Goal: Communication & Community: Answer question/provide support

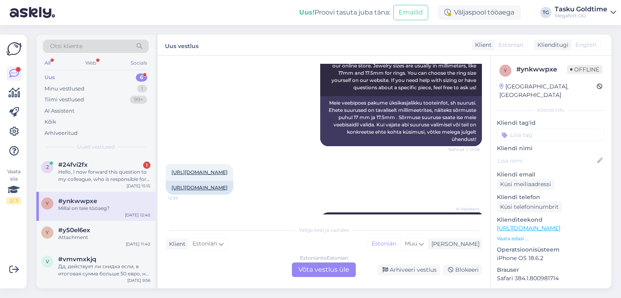
scroll to position [242, 0]
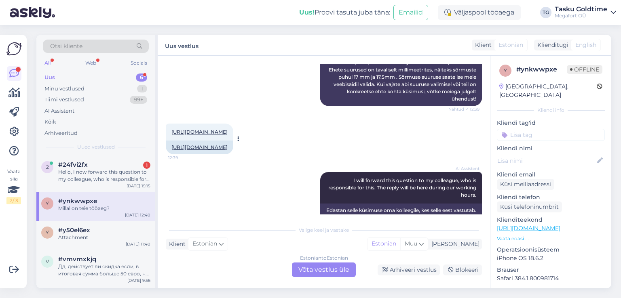
click at [227, 131] on link "[URL][DOMAIN_NAME]" at bounding box center [199, 132] width 56 height 6
click at [227, 149] on link "[URL][DOMAIN_NAME]" at bounding box center [199, 147] width 56 height 6
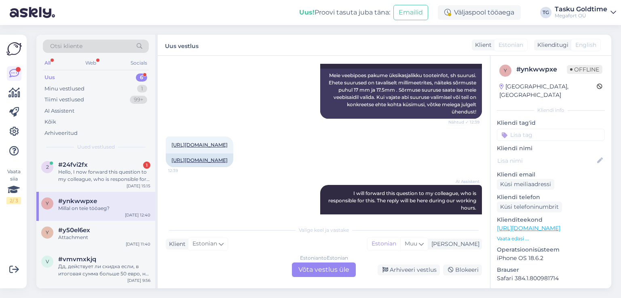
scroll to position [310, 0]
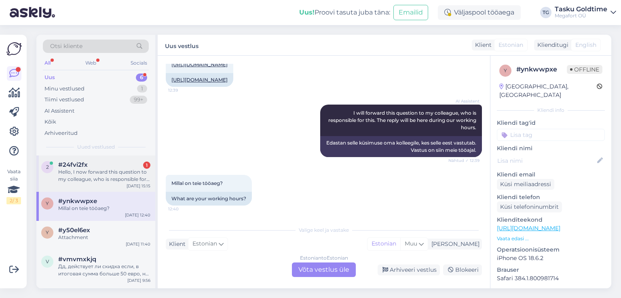
click at [104, 174] on div "Hello, I now forward this question to my colleague, who is responsible for this…" at bounding box center [104, 175] width 92 height 15
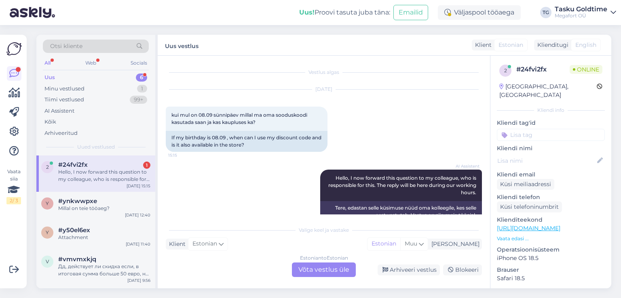
scroll to position [17, 0]
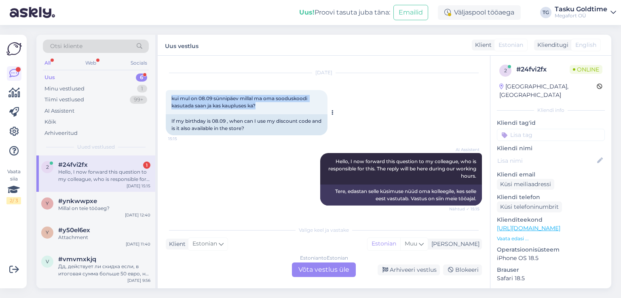
drag, startPoint x: 170, startPoint y: 99, endPoint x: 317, endPoint y: 110, distance: 147.1
click at [317, 110] on div "kui mul on 08.09 sünnipäev millal ma oma sooduskoodi kasutada saan ja kas kaupl…" at bounding box center [247, 102] width 162 height 24
copy span "kui mul on 08.09 sünnipäev millal ma oma sooduskoodi kasutada saan ja kas kaupl…"
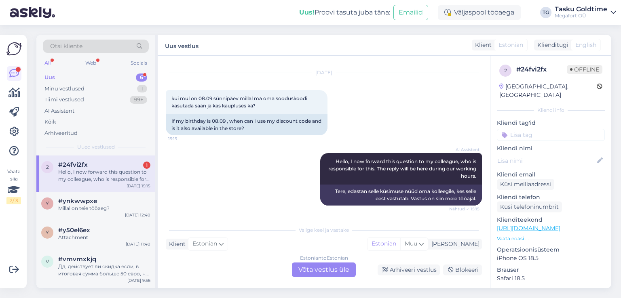
click at [371, 117] on div "[DATE] kui mul on 08.09 sünnipäev millal ma oma sooduskoodi kasutada saan ja ka…" at bounding box center [324, 104] width 316 height 80
click at [323, 270] on div "Estonian to Estonian Võta vestlus üle" at bounding box center [324, 270] width 64 height 15
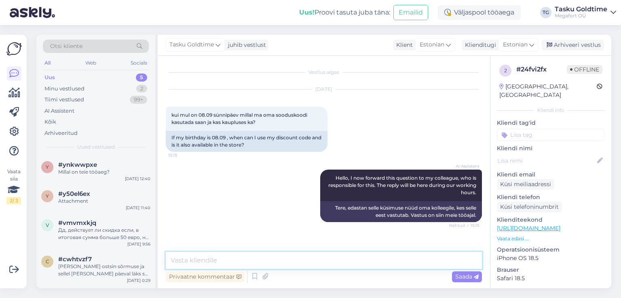
click at [263, 260] on textarea at bounding box center [324, 260] width 316 height 17
type textarea "Tere!"
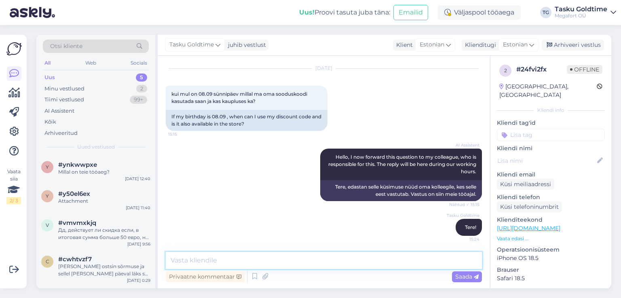
paste textarea "Liikmetele kehtib sünnipäevasoodustus 20% ühelt ostukorvilt tavahinnaga toodete…"
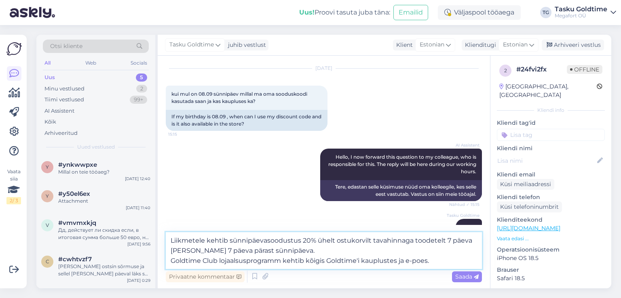
click at [281, 259] on textarea "Liikmetele kehtib sünnipäevasoodustus 20% ühelt ostukorvilt tavahinnaga toodete…" at bounding box center [324, 250] width 316 height 37
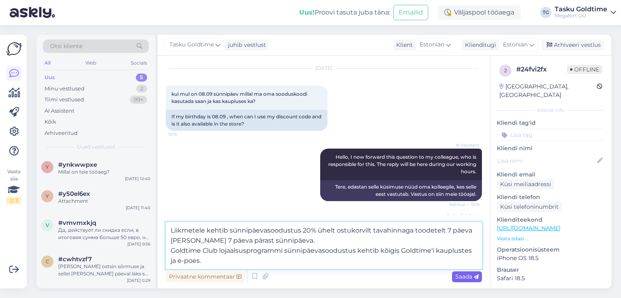
type textarea "Liikmetele kehtib sünnipäevasoodustus 20% ühelt ostukorvilt tavahinnaga toodete…"
click at [470, 276] on span "Saada" at bounding box center [466, 276] width 23 height 7
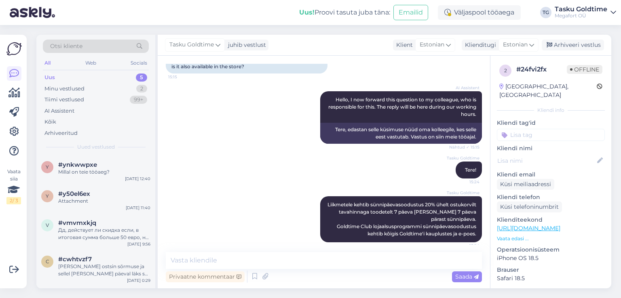
scroll to position [85, 0]
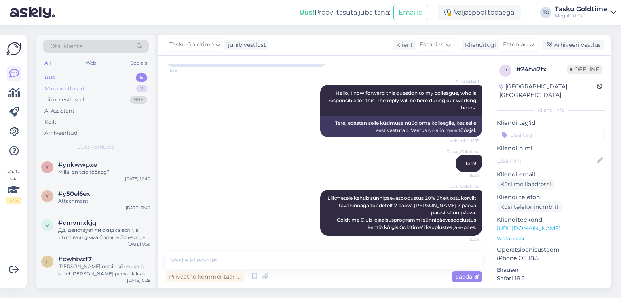
click at [99, 84] on div "Minu vestlused 2" at bounding box center [96, 88] width 106 height 11
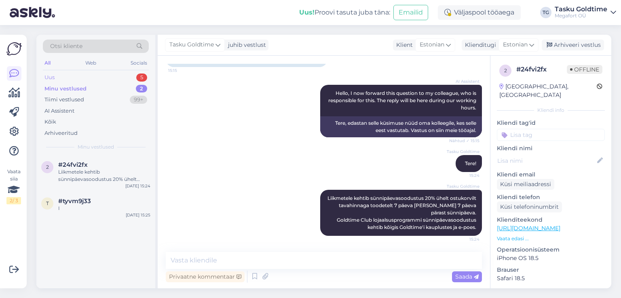
click at [104, 75] on div "Uus 5" at bounding box center [96, 77] width 106 height 11
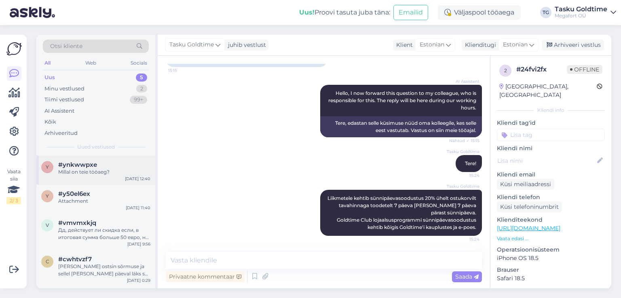
click at [115, 173] on div "Millal on teie tööaeg?" at bounding box center [104, 171] width 92 height 7
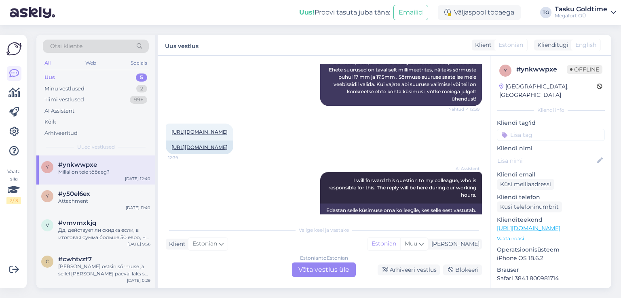
scroll to position [283, 0]
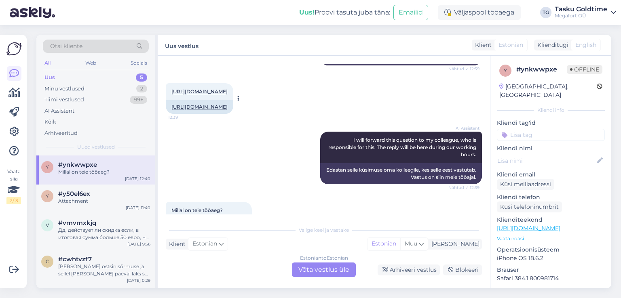
click at [223, 107] on link "[URL][DOMAIN_NAME]" at bounding box center [199, 107] width 56 height 6
click at [227, 91] on link "[URL][DOMAIN_NAME]" at bounding box center [199, 91] width 56 height 6
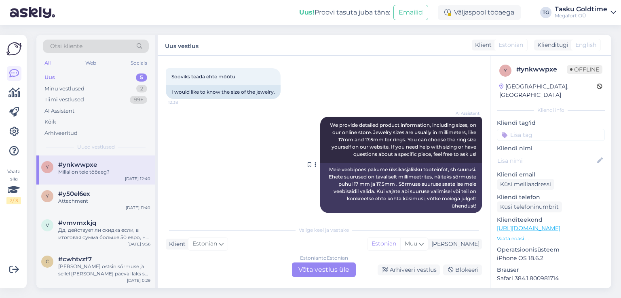
scroll to position [121, 0]
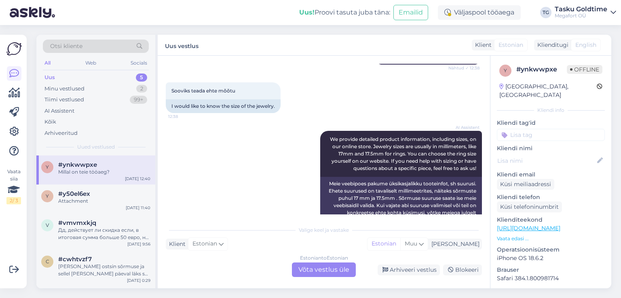
click at [315, 272] on div "Estonian to Estonian Võta vestlus üle" at bounding box center [324, 270] width 64 height 15
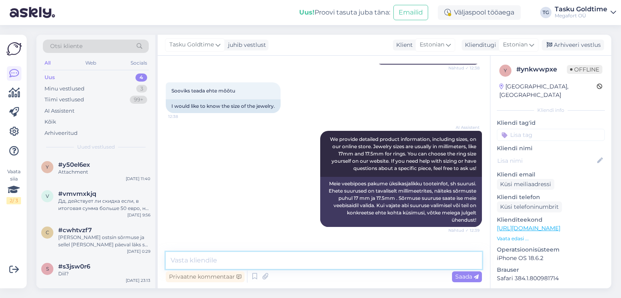
click at [230, 259] on textarea at bounding box center [324, 260] width 316 height 17
type textarea "Tere!"
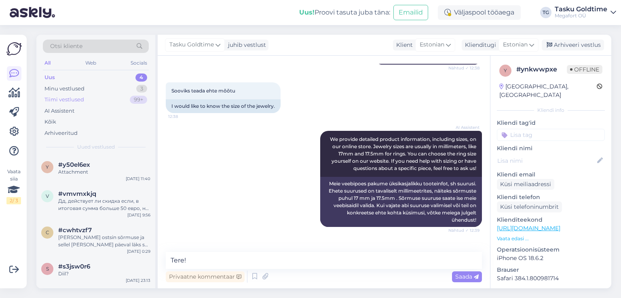
click at [90, 97] on div "Tiimi vestlused 99+" at bounding box center [96, 99] width 106 height 11
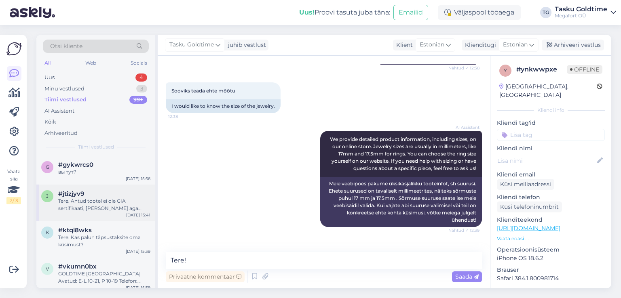
click at [118, 196] on div "#jtizjyv9" at bounding box center [104, 193] width 92 height 7
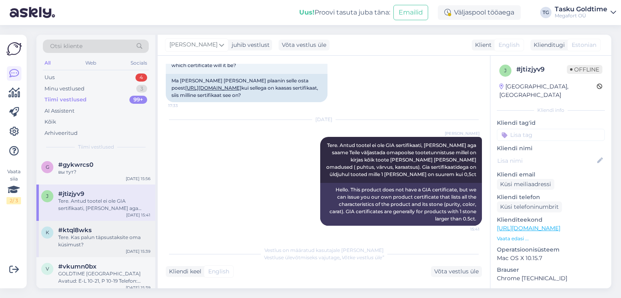
click at [116, 229] on div "#ktql8wks" at bounding box center [104, 230] width 92 height 7
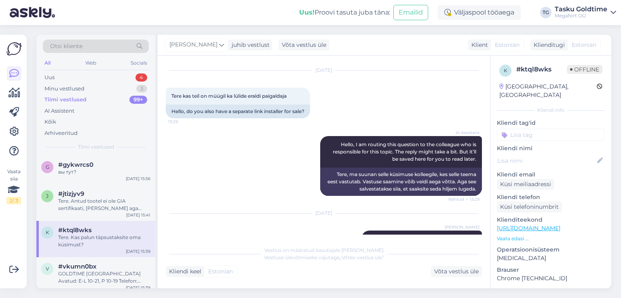
scroll to position [0, 0]
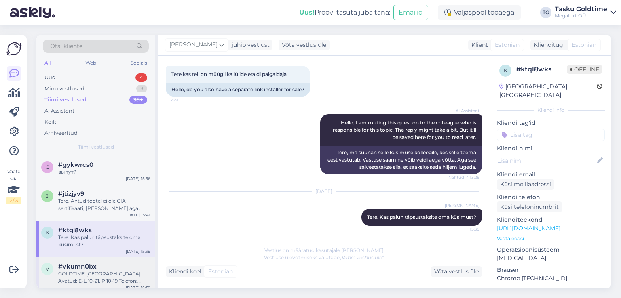
click at [105, 271] on div "GOLDTIME [GEOGRAPHIC_DATA] Avatud: E-L 10-21, P 10-19 Telefon: [PHONE_NUMBER] E…" at bounding box center [104, 277] width 92 height 15
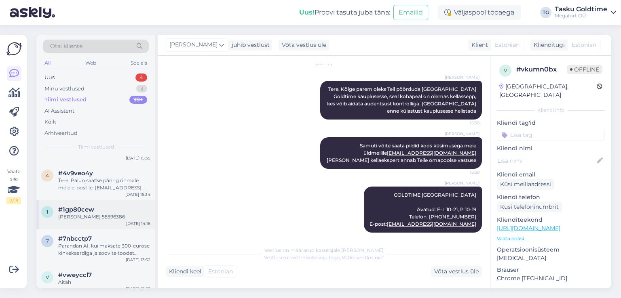
scroll to position [162, 0]
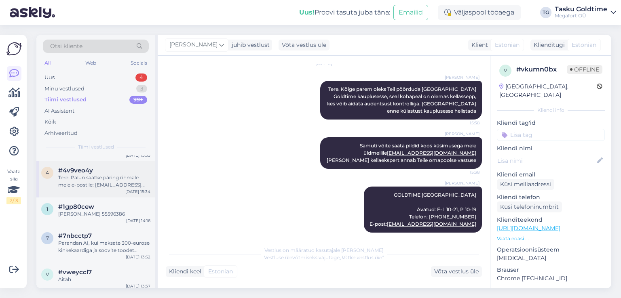
click at [103, 188] on div "Tere. Palun saatke päring rihmale meie e-postile: [EMAIL_ADDRESS][DOMAIN_NAME]" at bounding box center [104, 181] width 92 height 15
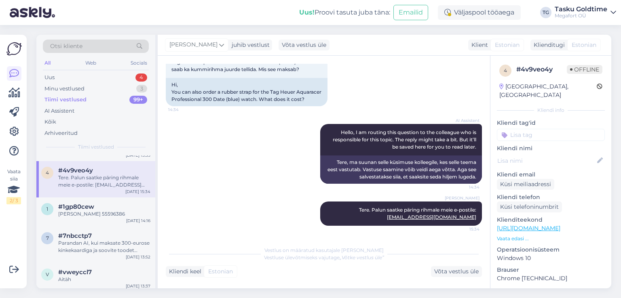
scroll to position [0, 0]
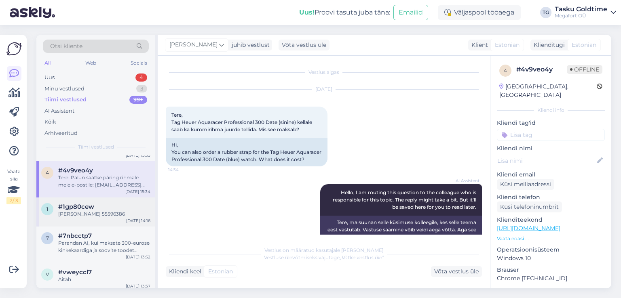
click at [123, 211] on div "#1gp80cew" at bounding box center [104, 206] width 92 height 7
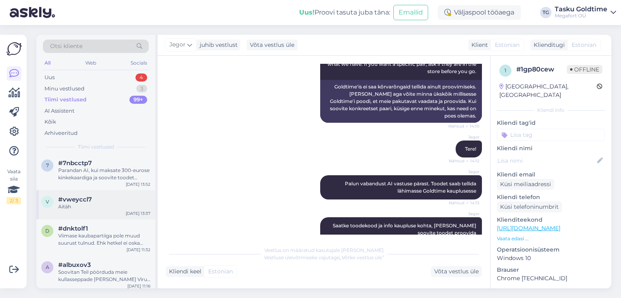
scroll to position [242, 0]
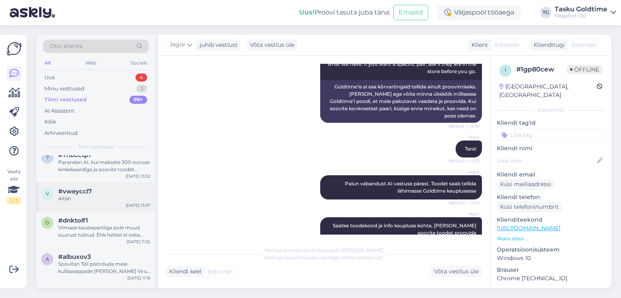
click at [116, 190] on div "v #vweyccl7 Aitäh [DATE] 13:37" at bounding box center [95, 196] width 119 height 29
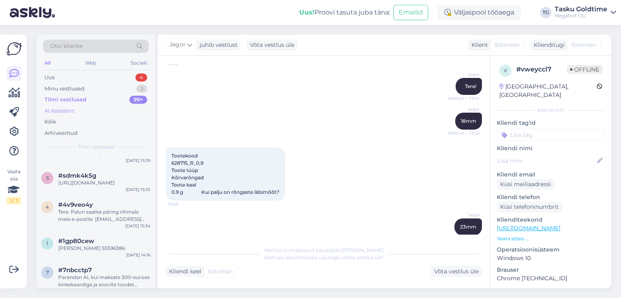
scroll to position [0, 0]
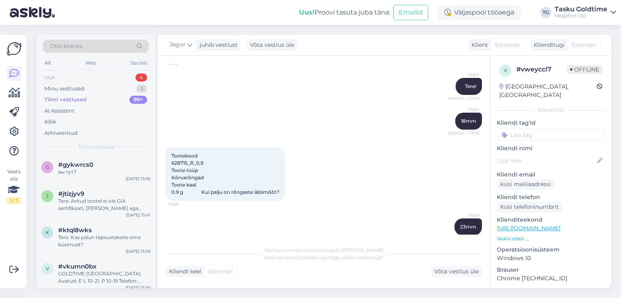
click at [133, 76] on div "Uus 4" at bounding box center [96, 77] width 106 height 11
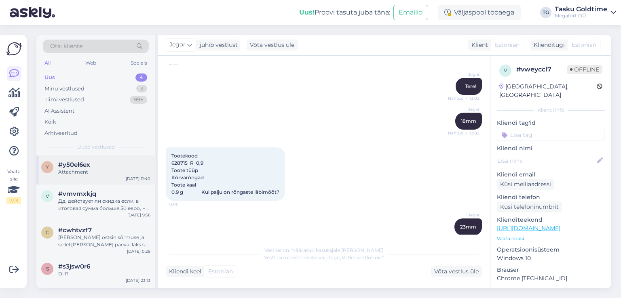
click at [118, 177] on div "y #y50el6ex Attachment [DATE] 11:40" at bounding box center [95, 170] width 119 height 29
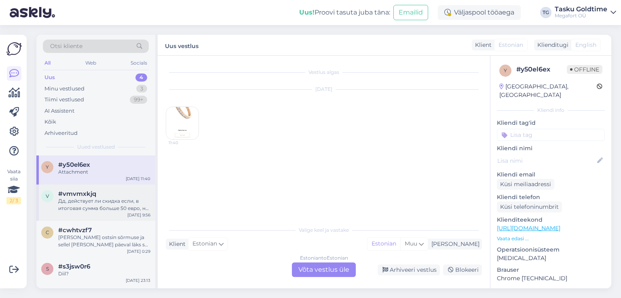
click at [97, 199] on div "Дд, действует ли скидка если, в итоговая сумма больше 50 евро, но есть товары, …" at bounding box center [104, 205] width 92 height 15
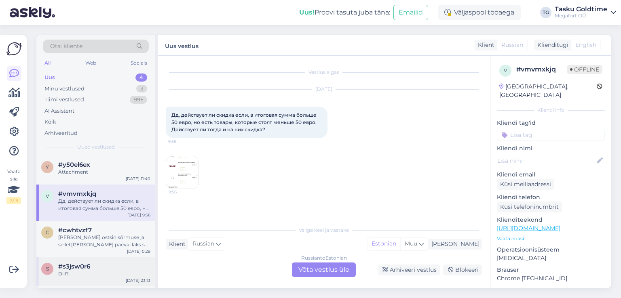
click at [103, 269] on div "#s3jsw0r6" at bounding box center [104, 266] width 92 height 7
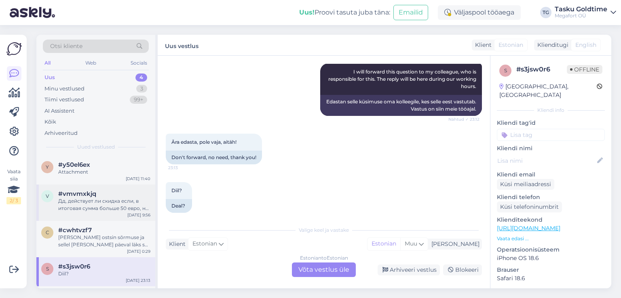
click at [107, 194] on div "#vmvmxkjq" at bounding box center [104, 193] width 92 height 7
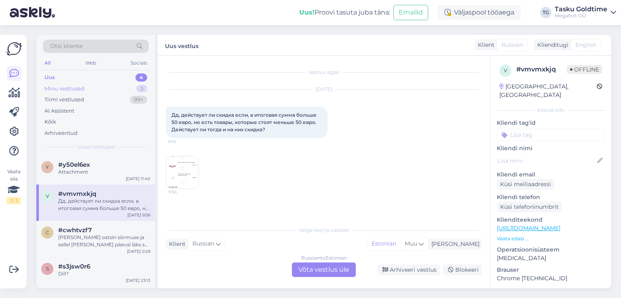
click at [129, 89] on div "Minu vestlused 3" at bounding box center [96, 88] width 106 height 11
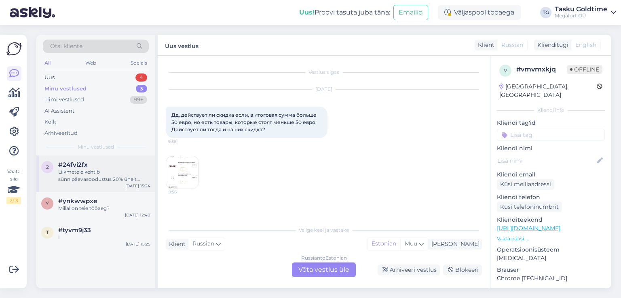
click at [113, 178] on div "Liikmetele kehtib sünnipäevasoodustus 20% ühelt ostukorvilt tavahinnaga toodete…" at bounding box center [104, 175] width 92 height 15
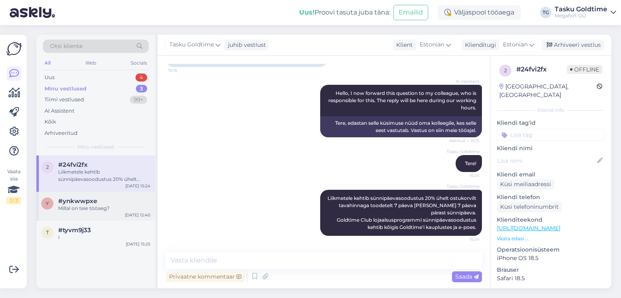
click at [116, 207] on div "Millal on teie tööaeg?" at bounding box center [104, 208] width 92 height 7
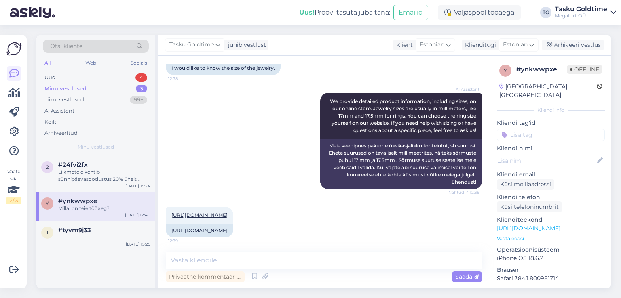
scroll to position [280, 0]
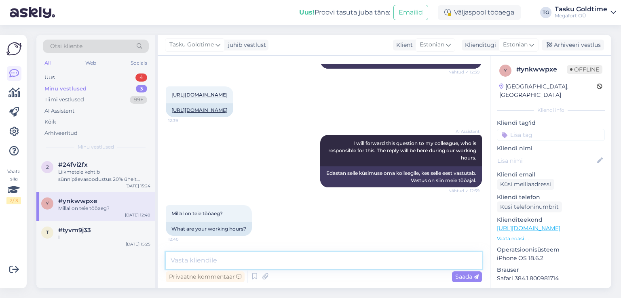
click at [230, 259] on textarea at bounding box center [324, 260] width 316 height 17
type textarea "Tere!"
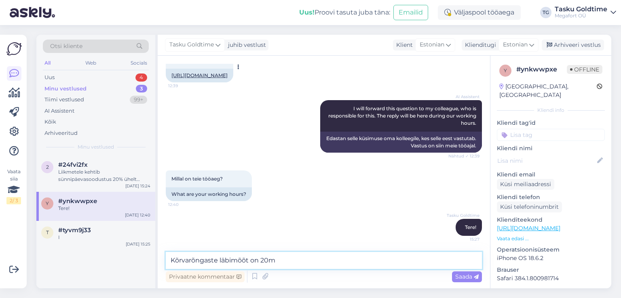
type textarea "Kõrvarõngaste läbimõõt on 20mm"
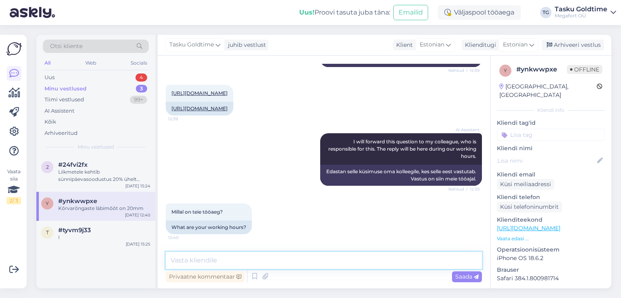
scroll to position [349, 0]
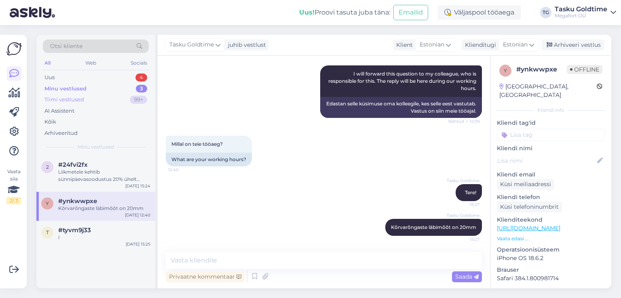
click at [126, 101] on div "Tiimi vestlused 99+" at bounding box center [96, 99] width 106 height 11
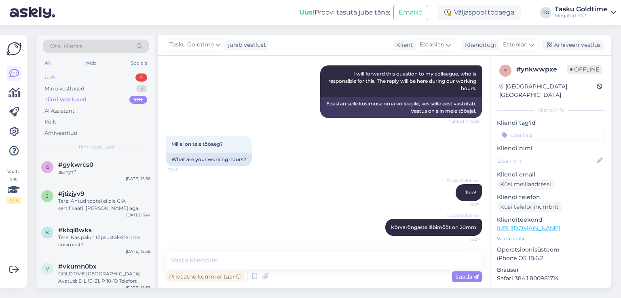
click at [137, 80] on div "4" at bounding box center [141, 78] width 12 height 8
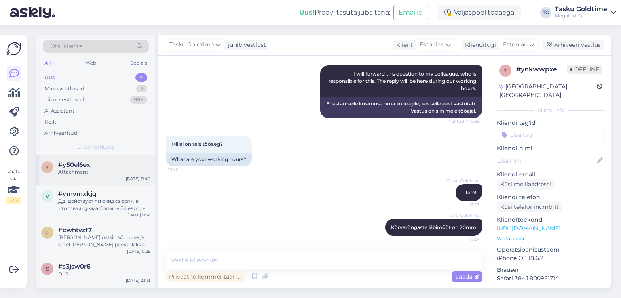
click at [128, 165] on div "#y50el6ex" at bounding box center [104, 164] width 92 height 7
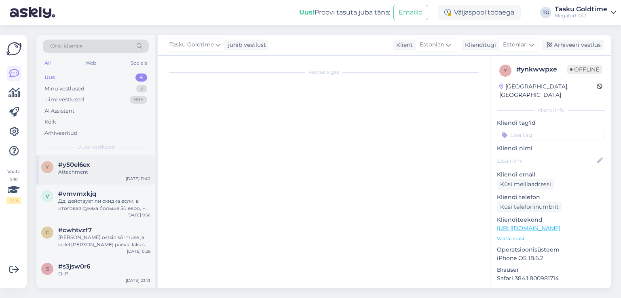
scroll to position [0, 0]
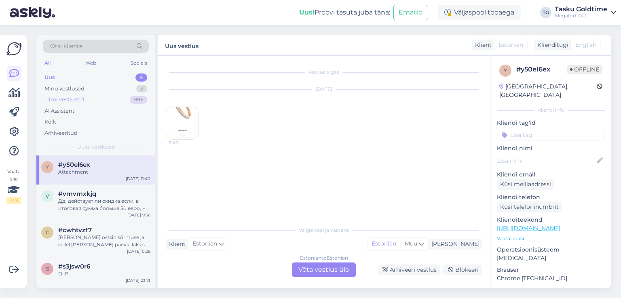
click at [100, 101] on div "Tiimi vestlused 99+" at bounding box center [96, 99] width 106 height 11
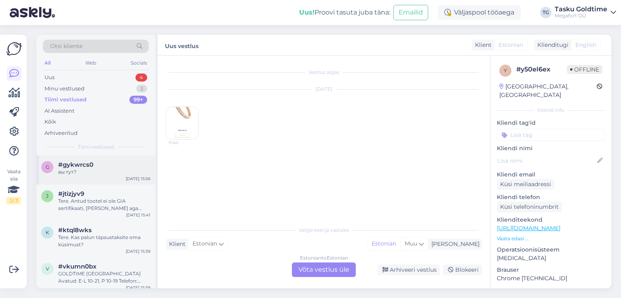
click at [100, 180] on div "g #gykwrcs0 вы тут? [DATE] 15:56" at bounding box center [95, 170] width 119 height 29
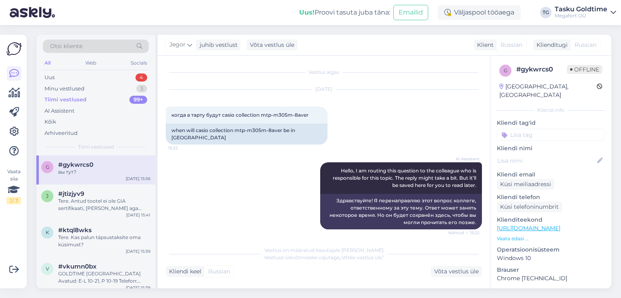
click at [243, 296] on div "Otsi kliente All Web Socials Uus 4 Minu vestlused 3 Tiimi vestlused 99+ AI Assi…" at bounding box center [326, 161] width 589 height 273
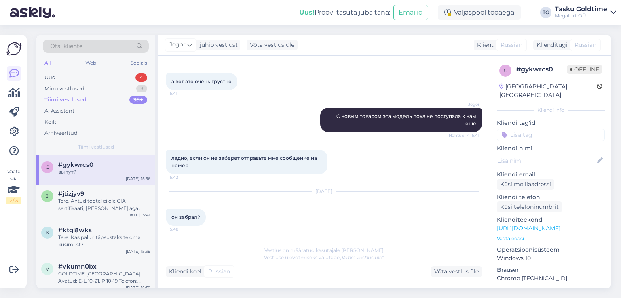
scroll to position [914, 0]
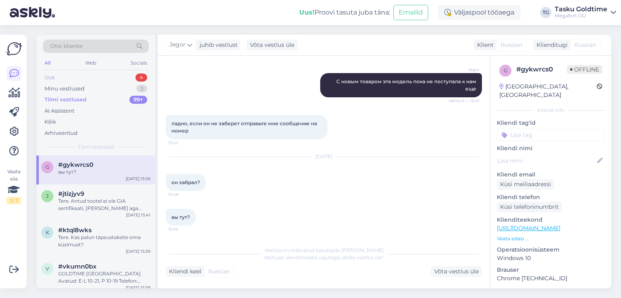
click at [135, 79] on div "Uus 4" at bounding box center [96, 77] width 106 height 11
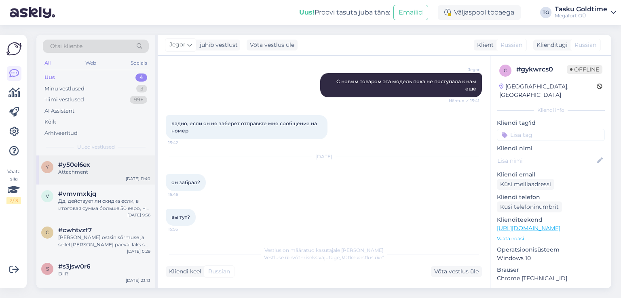
click at [121, 177] on div "y #y50el6ex Attachment [DATE] 11:40" at bounding box center [95, 170] width 119 height 29
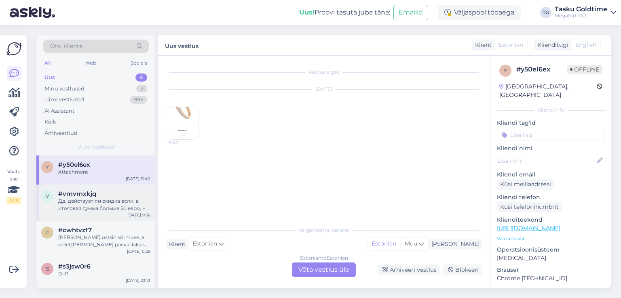
click at [127, 202] on div "Дд, действует ли скидка если, в итоговая сумма больше 50 евро, но есть товары, …" at bounding box center [104, 205] width 92 height 15
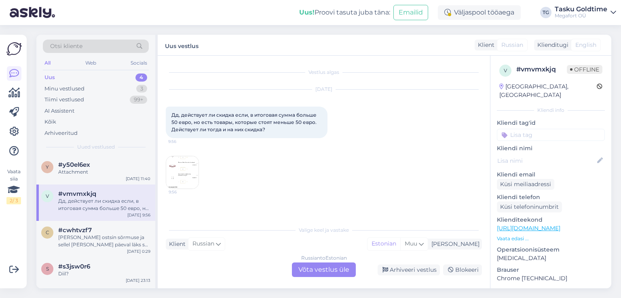
click at [186, 162] on img at bounding box center [182, 172] width 32 height 32
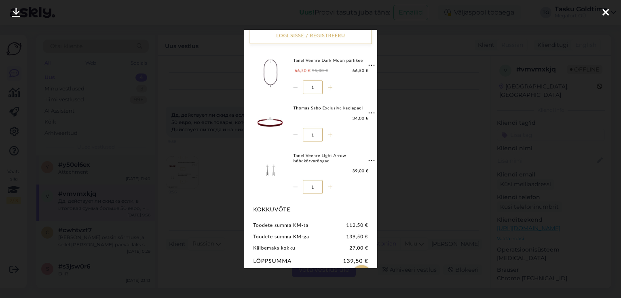
drag, startPoint x: 133, startPoint y: 150, endPoint x: 126, endPoint y: 164, distance: 16.3
click at [133, 149] on div at bounding box center [310, 149] width 621 height 298
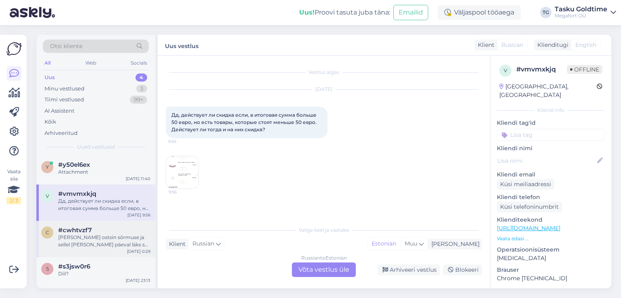
click at [105, 234] on div "[PERSON_NAME] ostsin sõrmuse ja sellel [PERSON_NAME] päeval läks see katki, see…" at bounding box center [104, 241] width 92 height 15
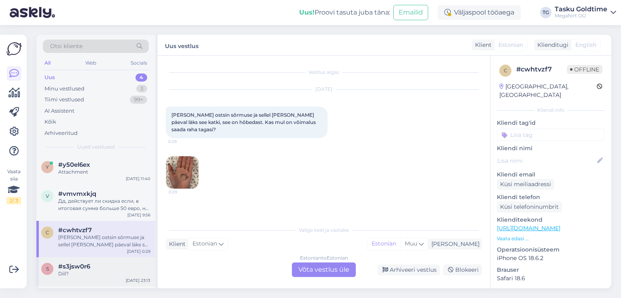
click at [81, 275] on div "Diil?" at bounding box center [104, 273] width 92 height 7
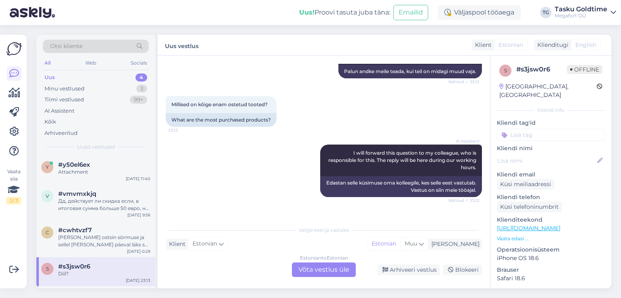
scroll to position [404, 0]
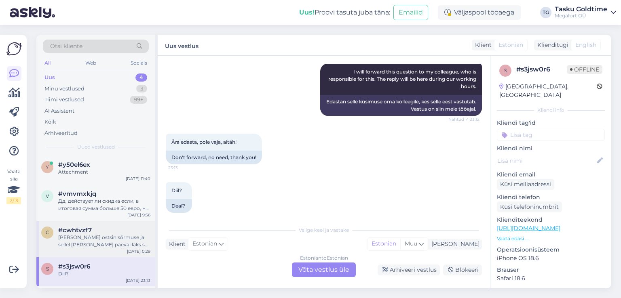
click at [120, 228] on div "#cwhtvzf7" at bounding box center [104, 230] width 92 height 7
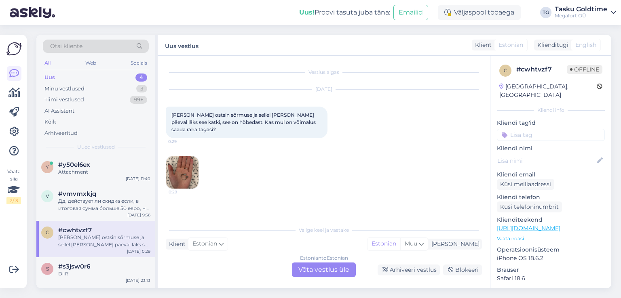
scroll to position [0, 0]
click at [146, 211] on div "Дд, действует ли скидка если, в итоговая сумма больше 50 евро, но есть товары, …" at bounding box center [104, 205] width 92 height 15
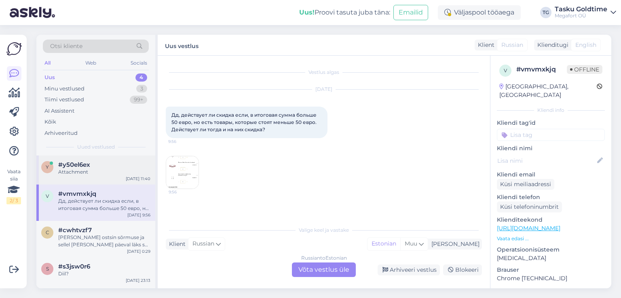
click at [141, 174] on div "Attachment" at bounding box center [104, 171] width 92 height 7
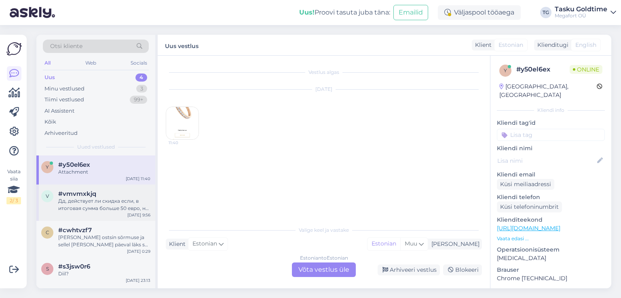
click at [131, 193] on div "#vmvmxkjq" at bounding box center [104, 193] width 92 height 7
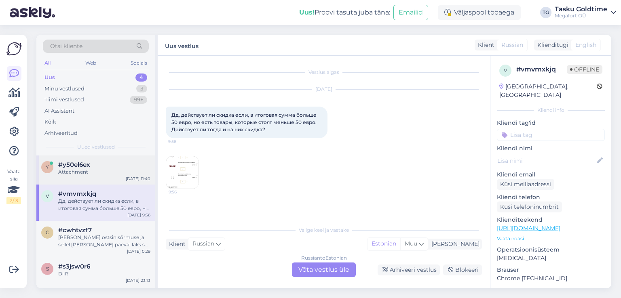
click at [128, 177] on div "y #y50el6ex Attachment [DATE] 11:40" at bounding box center [95, 170] width 119 height 29
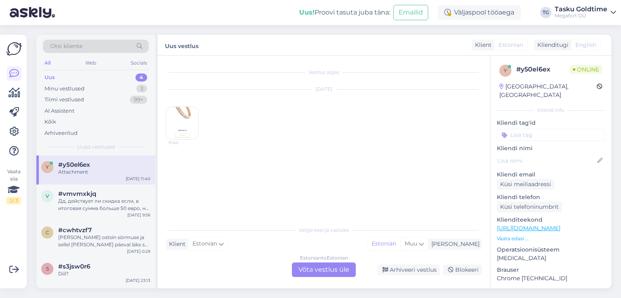
click at [126, 76] on div "Uus 4" at bounding box center [96, 77] width 106 height 11
